Goal: Transaction & Acquisition: Purchase product/service

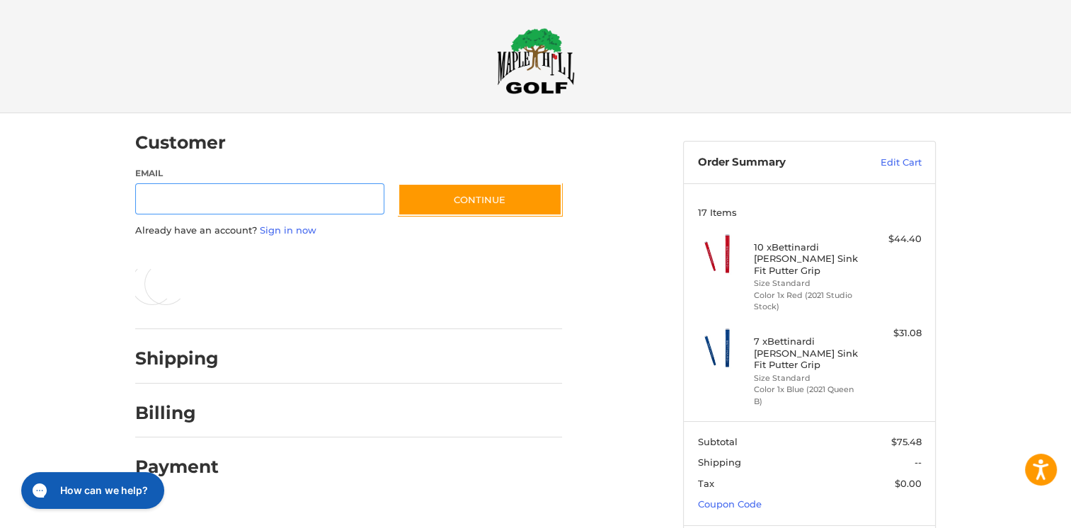
scroll to position [8, 0]
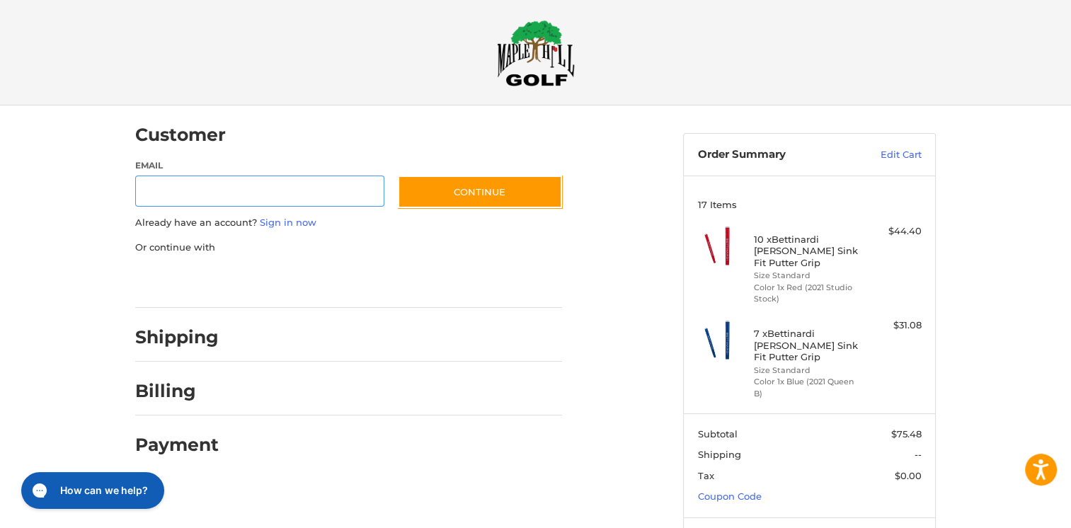
click at [161, 196] on input "Email" at bounding box center [259, 192] width 249 height 32
type input "**********"
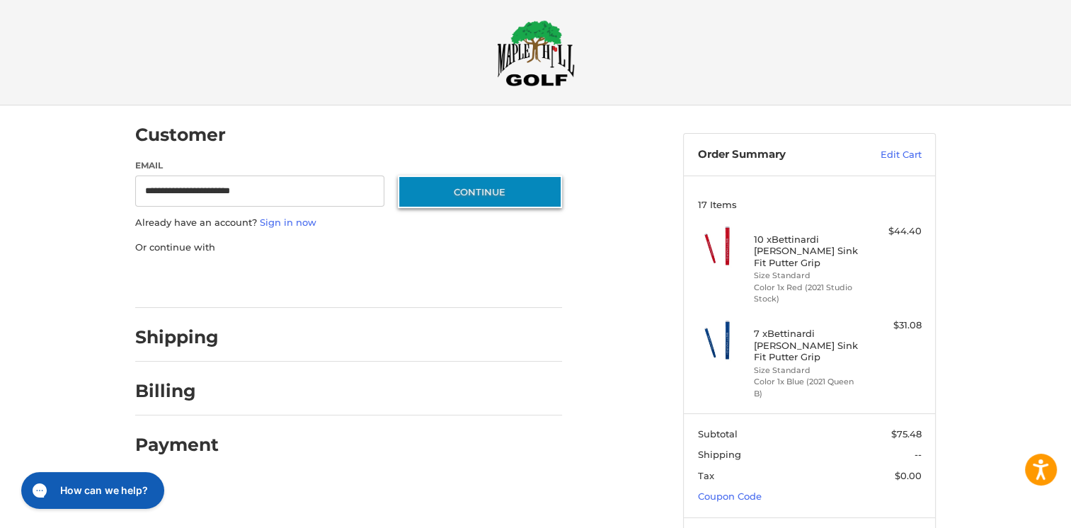
click at [516, 196] on button "Continue" at bounding box center [480, 192] width 164 height 33
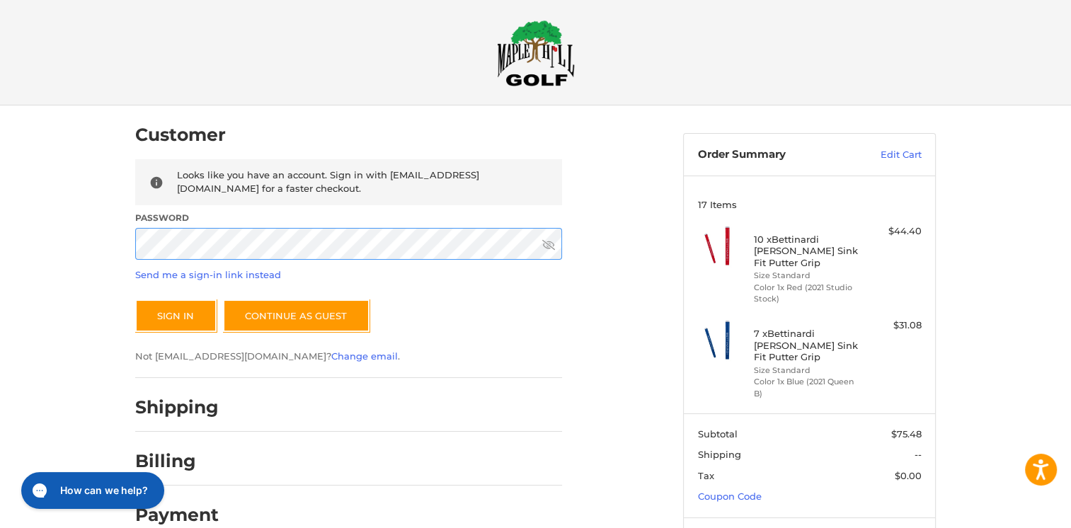
click at [135, 299] on button "Sign In" at bounding box center [175, 315] width 81 height 33
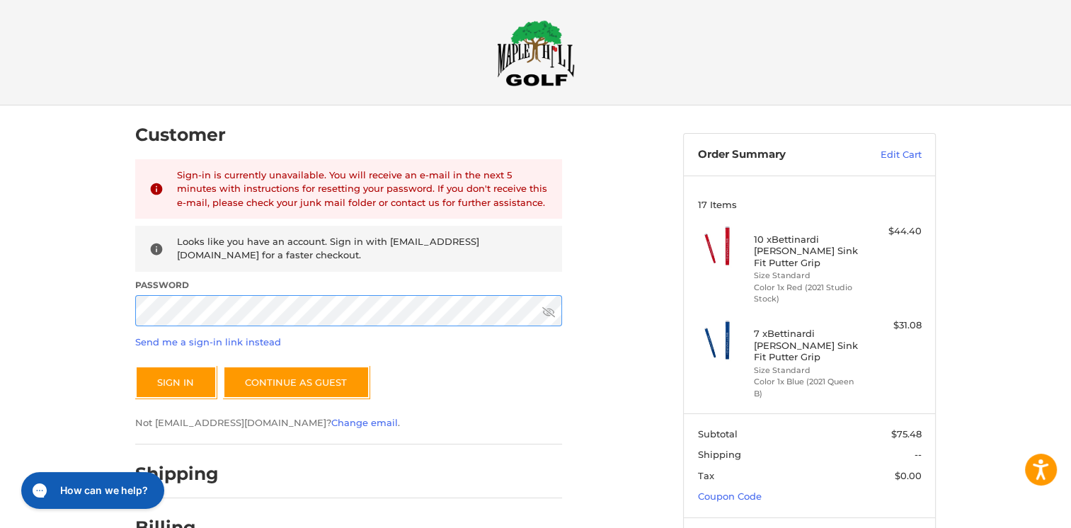
click at [135, 366] on button "Sign In" at bounding box center [175, 382] width 81 height 33
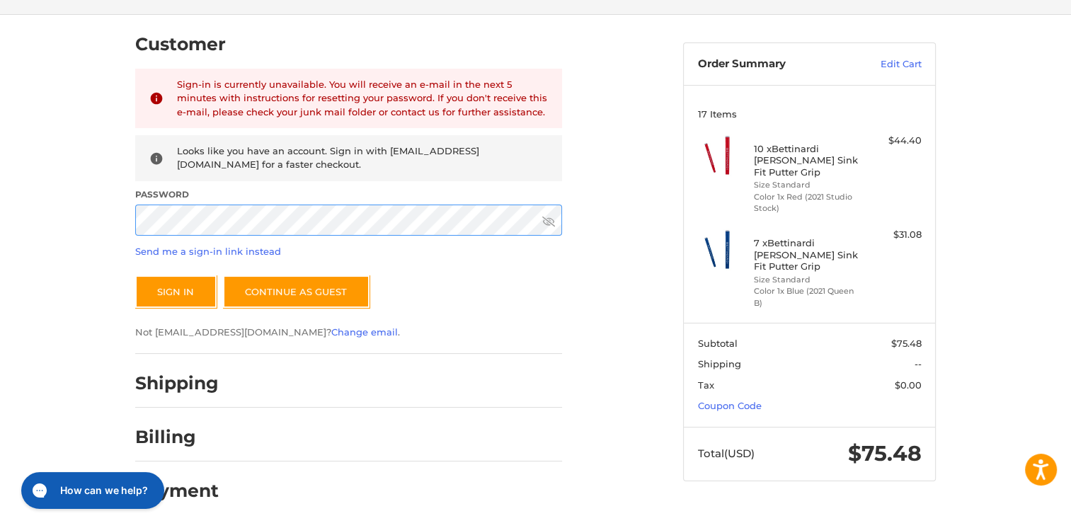
scroll to position [99, 0]
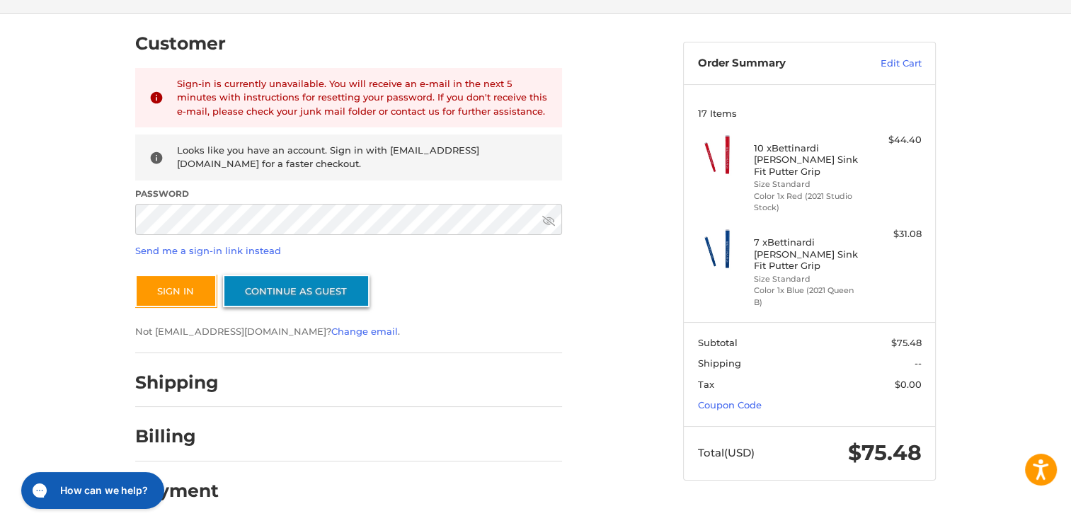
click at [312, 284] on link "Continue as guest" at bounding box center [296, 291] width 147 height 33
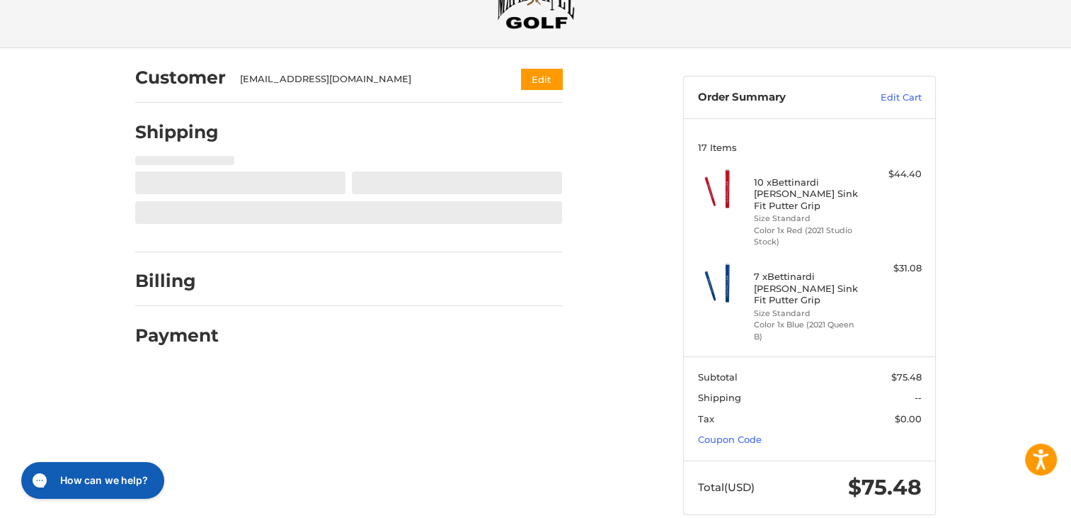
select select "**"
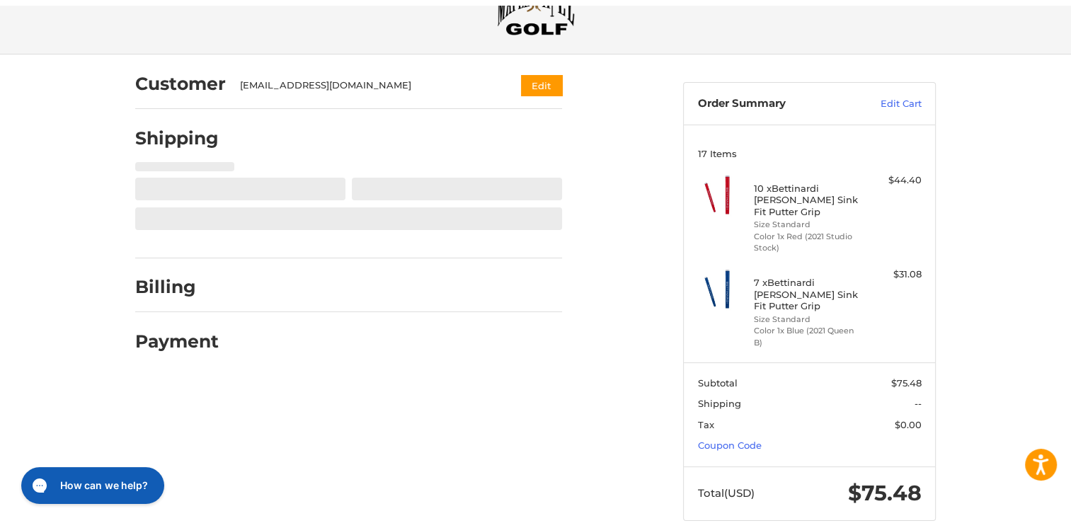
scroll to position [62, 0]
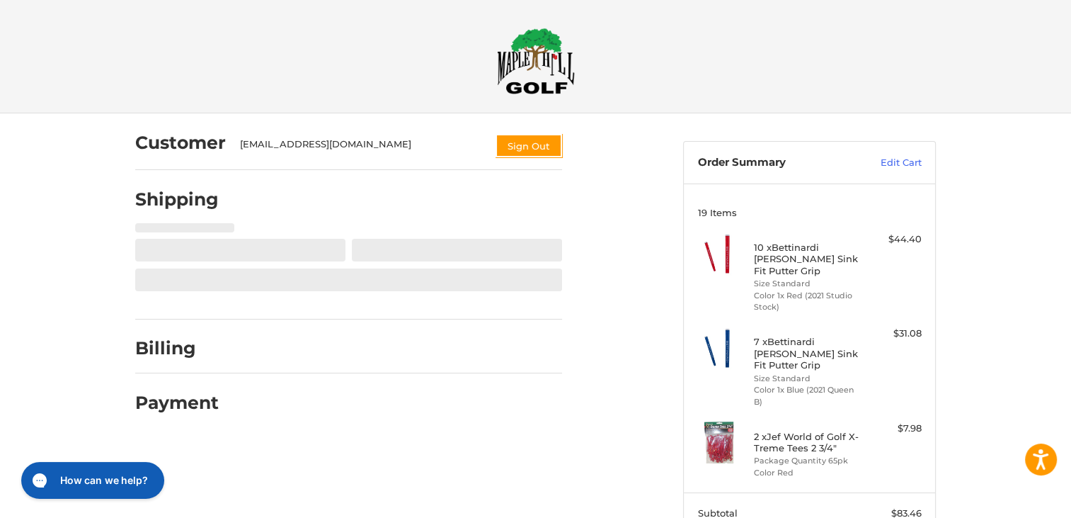
select select "**"
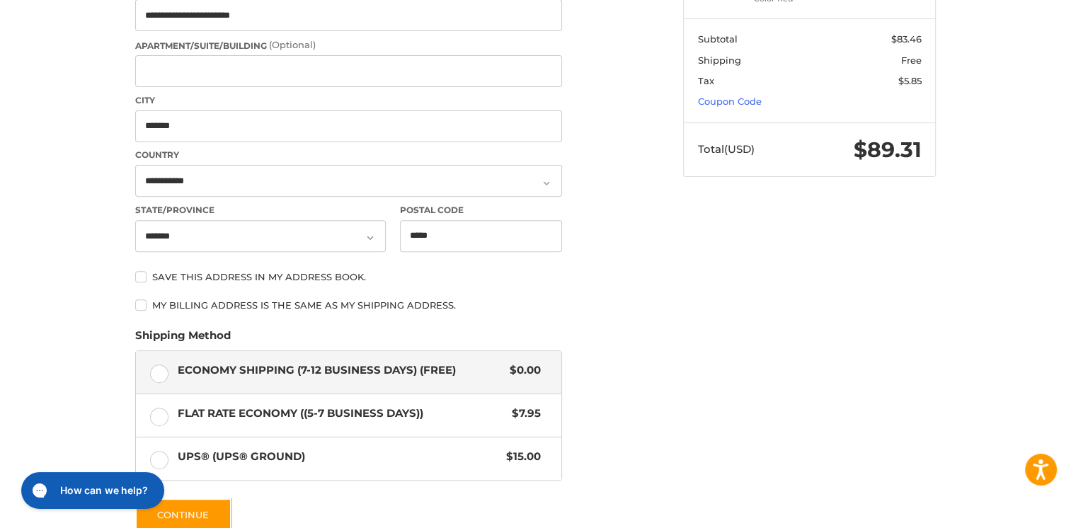
scroll to position [489, 0]
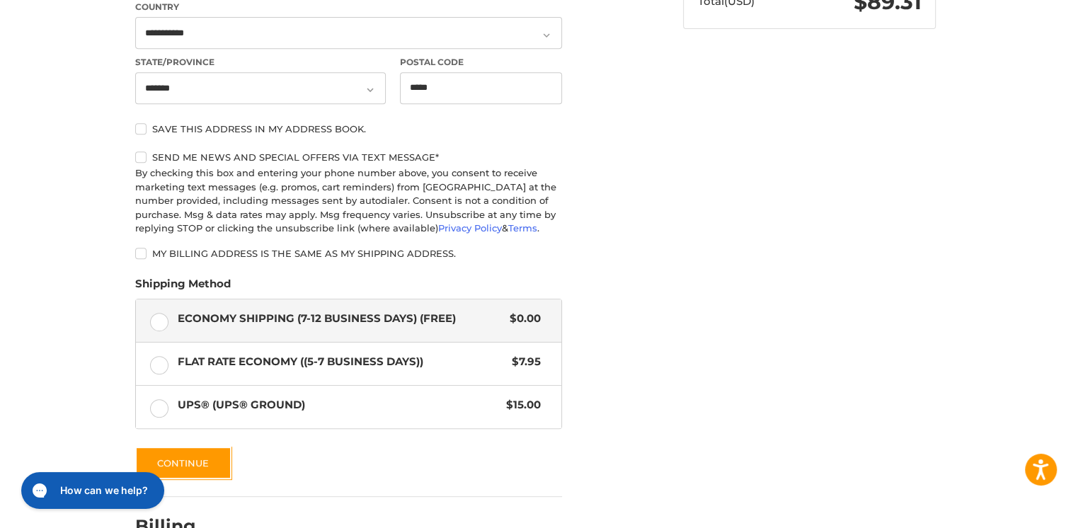
scroll to position [631, 0]
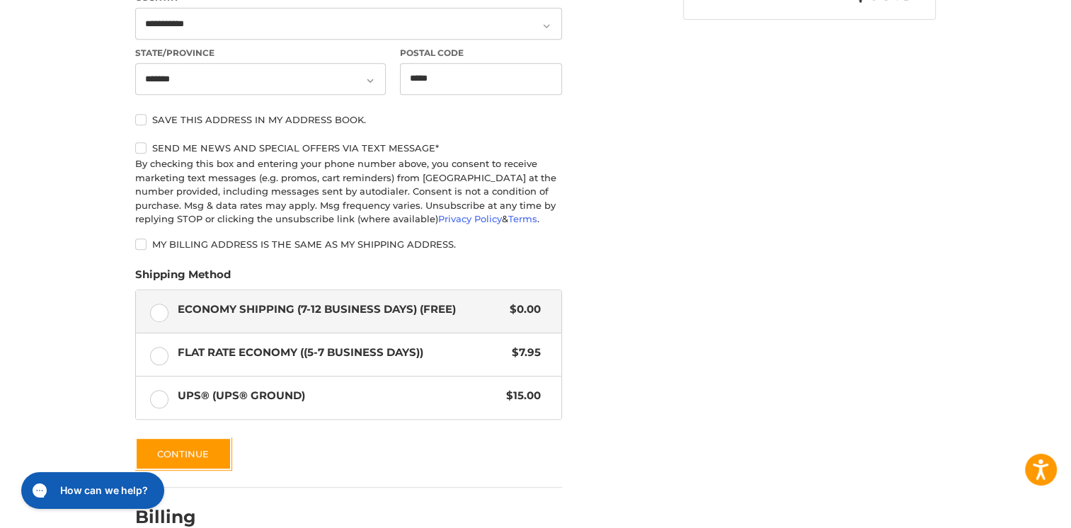
click at [141, 120] on label "Save this address in my address book." at bounding box center [348, 119] width 427 height 11
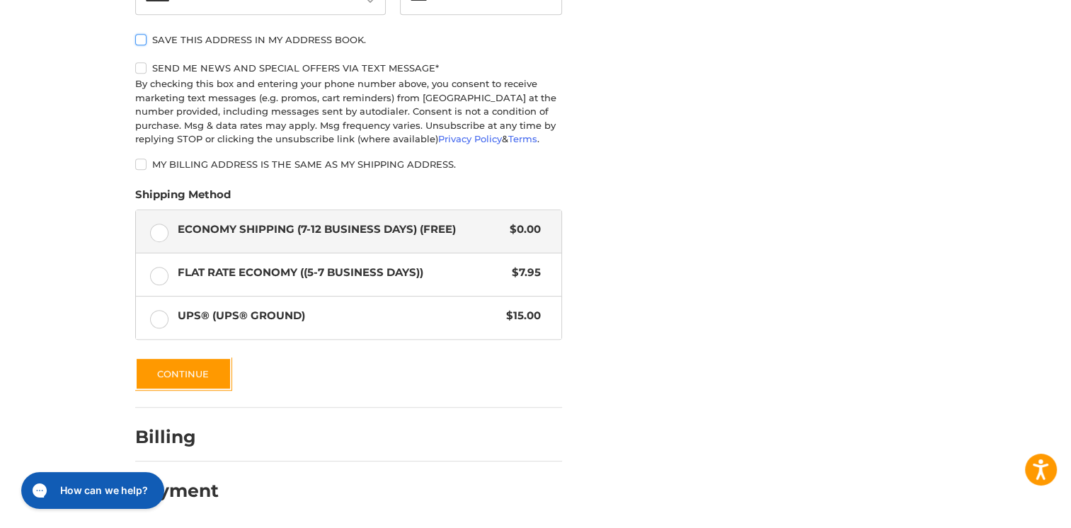
scroll to position [713, 0]
click at [172, 378] on button "Continue" at bounding box center [183, 373] width 96 height 33
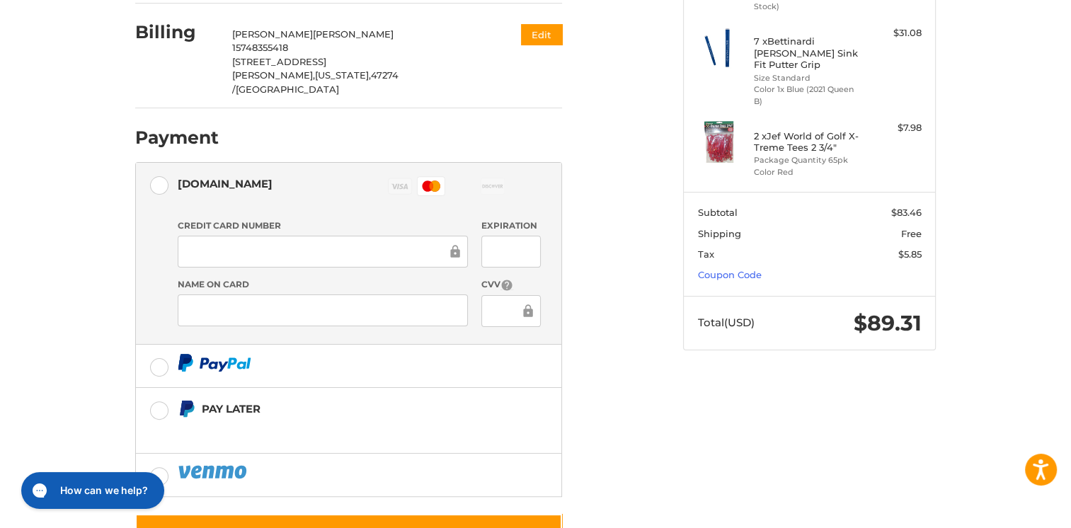
scroll to position [329, 0]
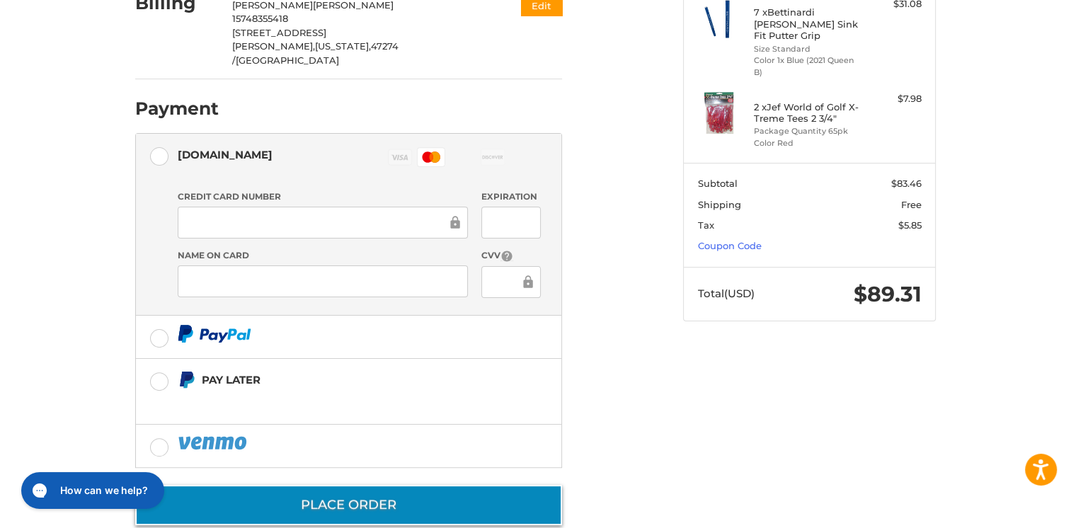
click at [357, 485] on button "Place Order" at bounding box center [348, 505] width 427 height 40
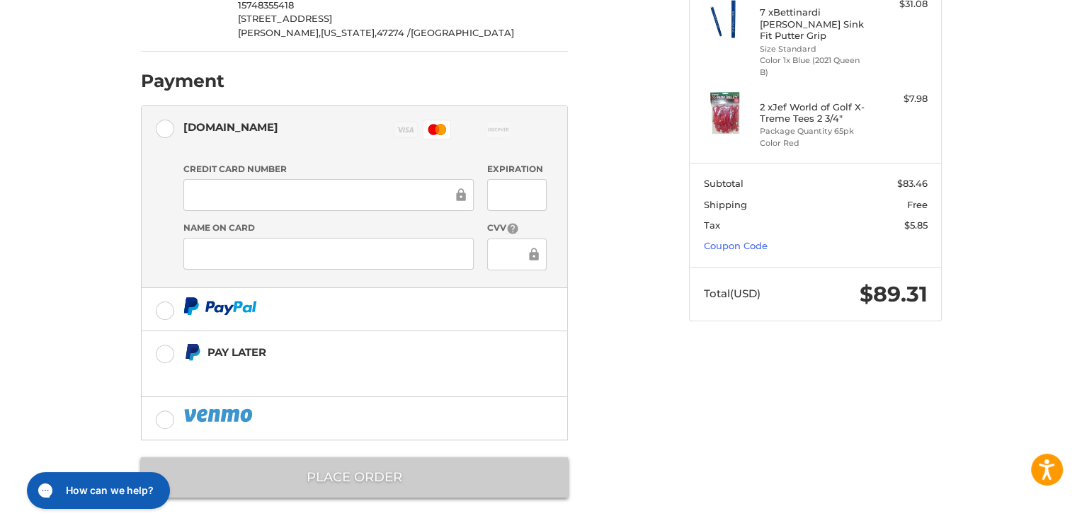
scroll to position [0, 0]
